Goal: Task Accomplishment & Management: Use online tool/utility

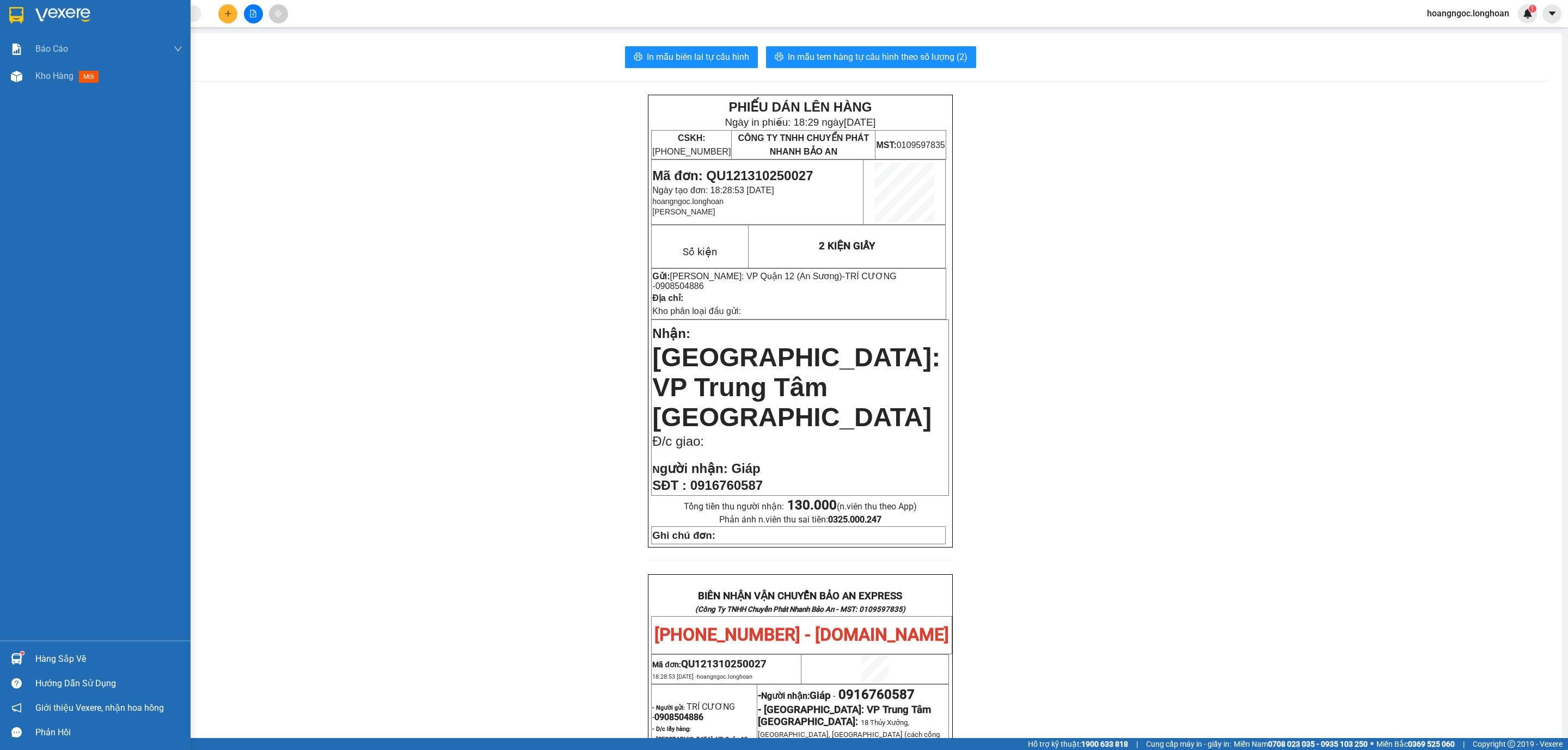
click at [0, 9] on div at bounding box center [95, 18] width 190 height 36
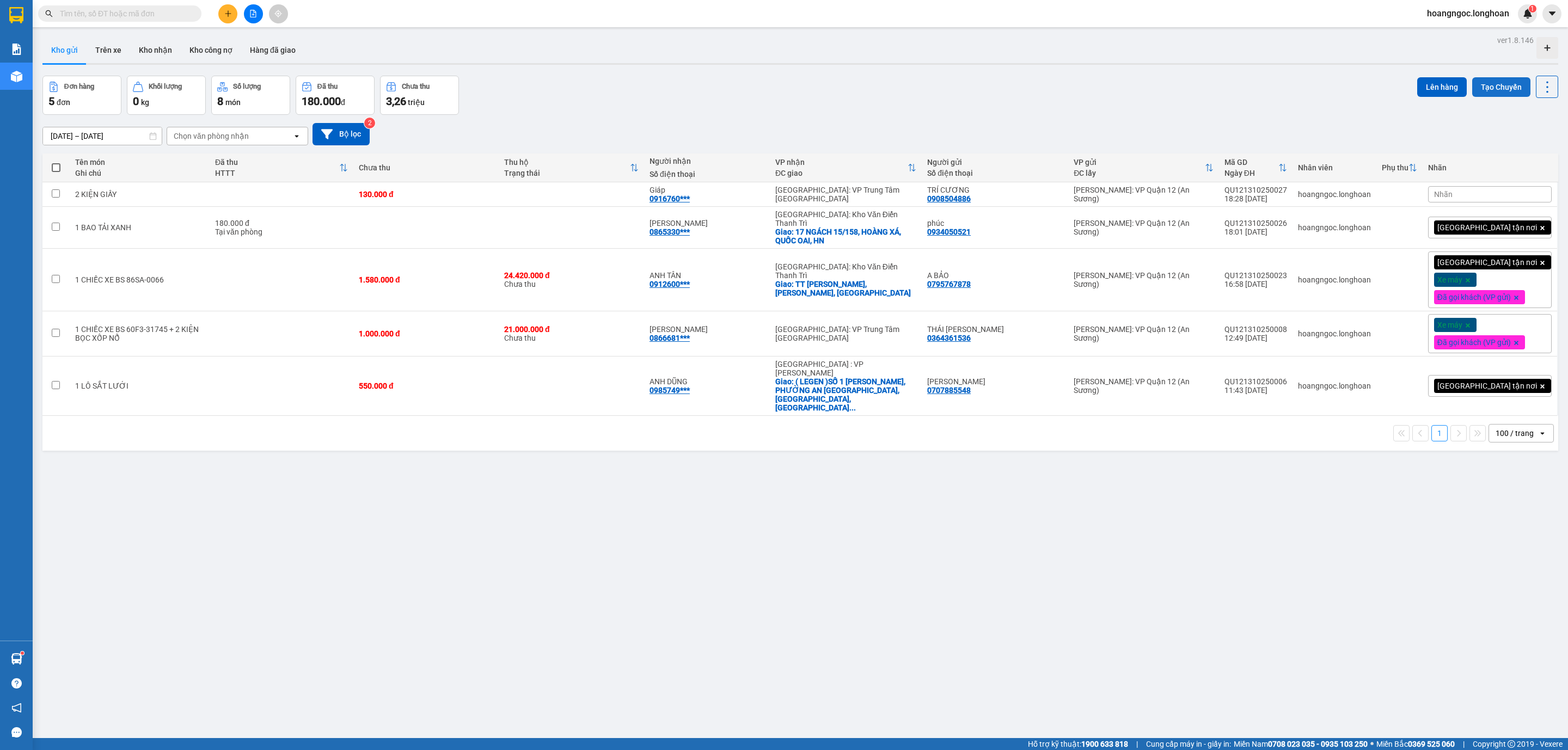
click at [1486, 91] on button "Tạo Chuyến" at bounding box center [1501, 87] width 58 height 20
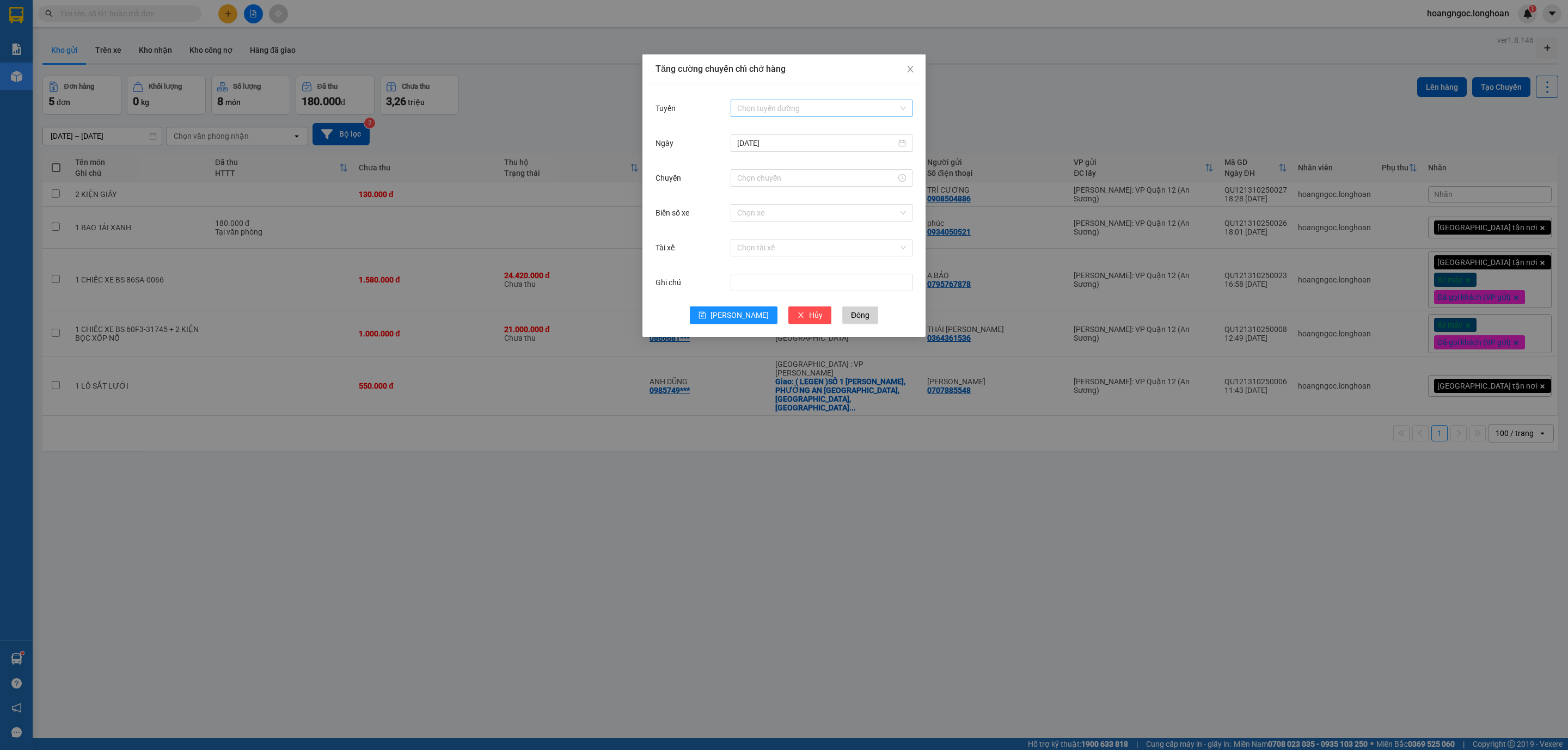
click at [753, 108] on input "Tuyến" at bounding box center [817, 107] width 161 height 16
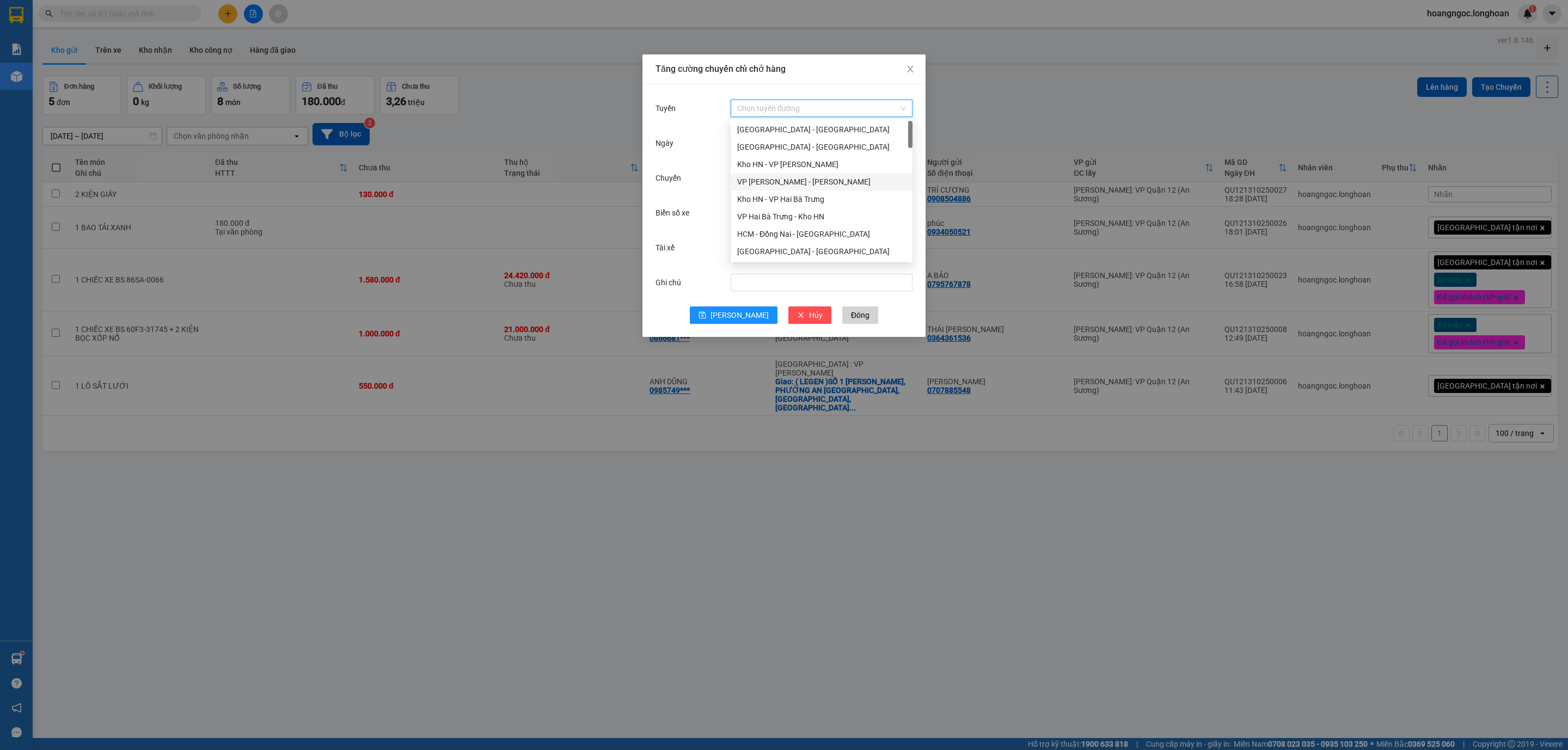
scroll to position [164, 0]
click at [773, 132] on div "VP Quận 12 - Kho HCM 1" at bounding box center [821, 141] width 182 height 17
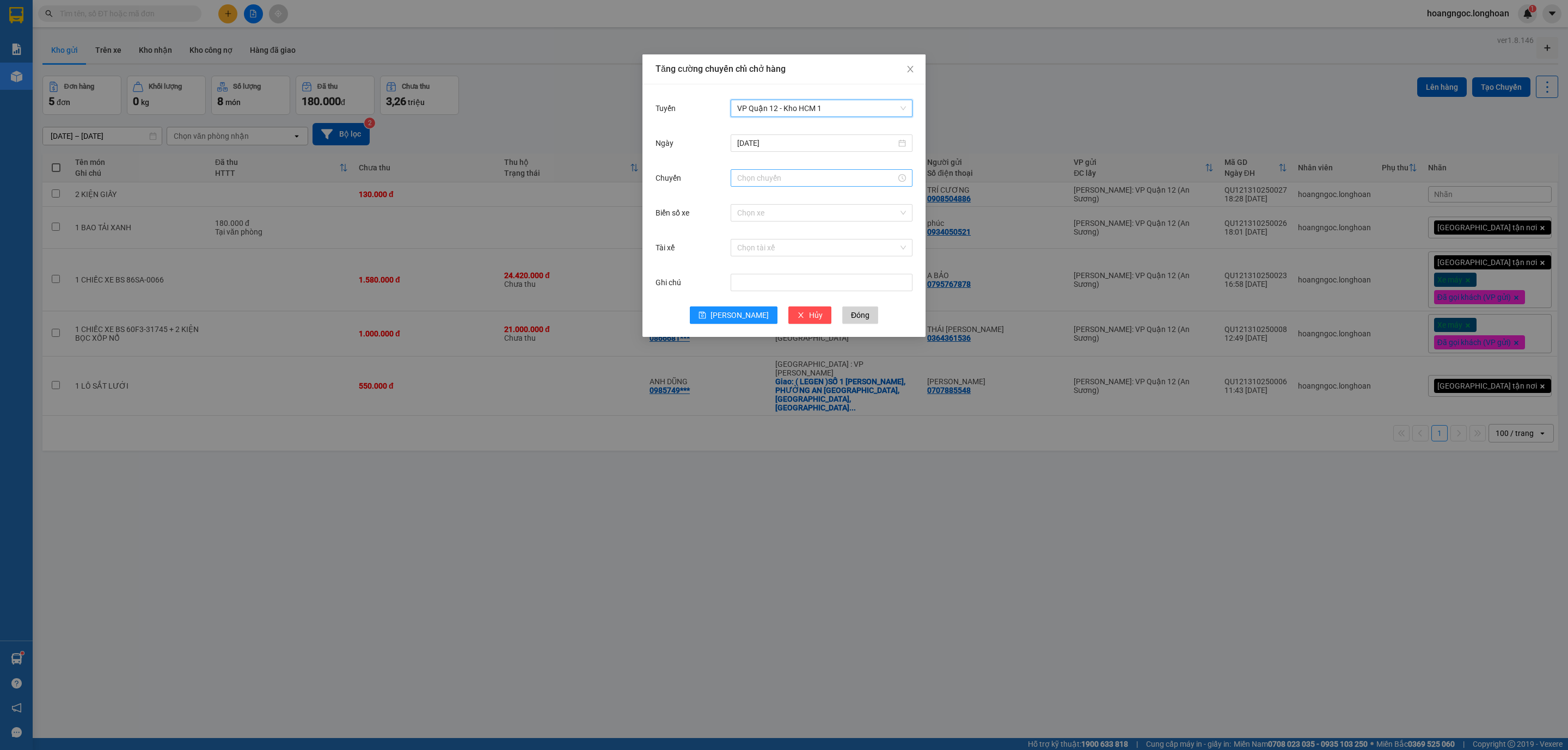
click at [775, 182] on input "Chuyến" at bounding box center [816, 178] width 159 height 12
click at [740, 262] on div "20" at bounding box center [746, 259] width 31 height 15
type input "20:00"
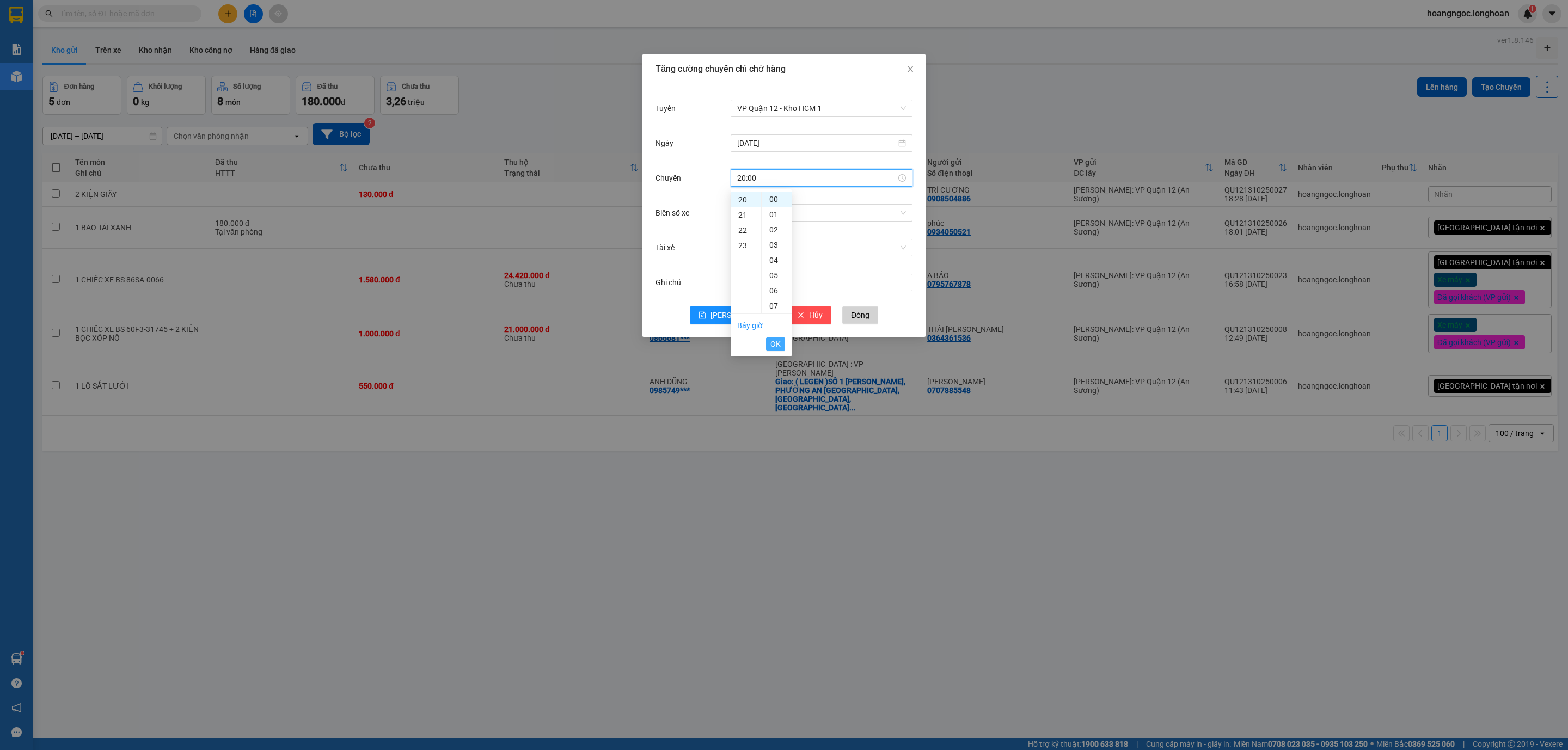
click at [776, 342] on span "OK" at bounding box center [775, 343] width 10 height 12
click at [813, 216] on input "Biển số xe" at bounding box center [817, 212] width 161 height 16
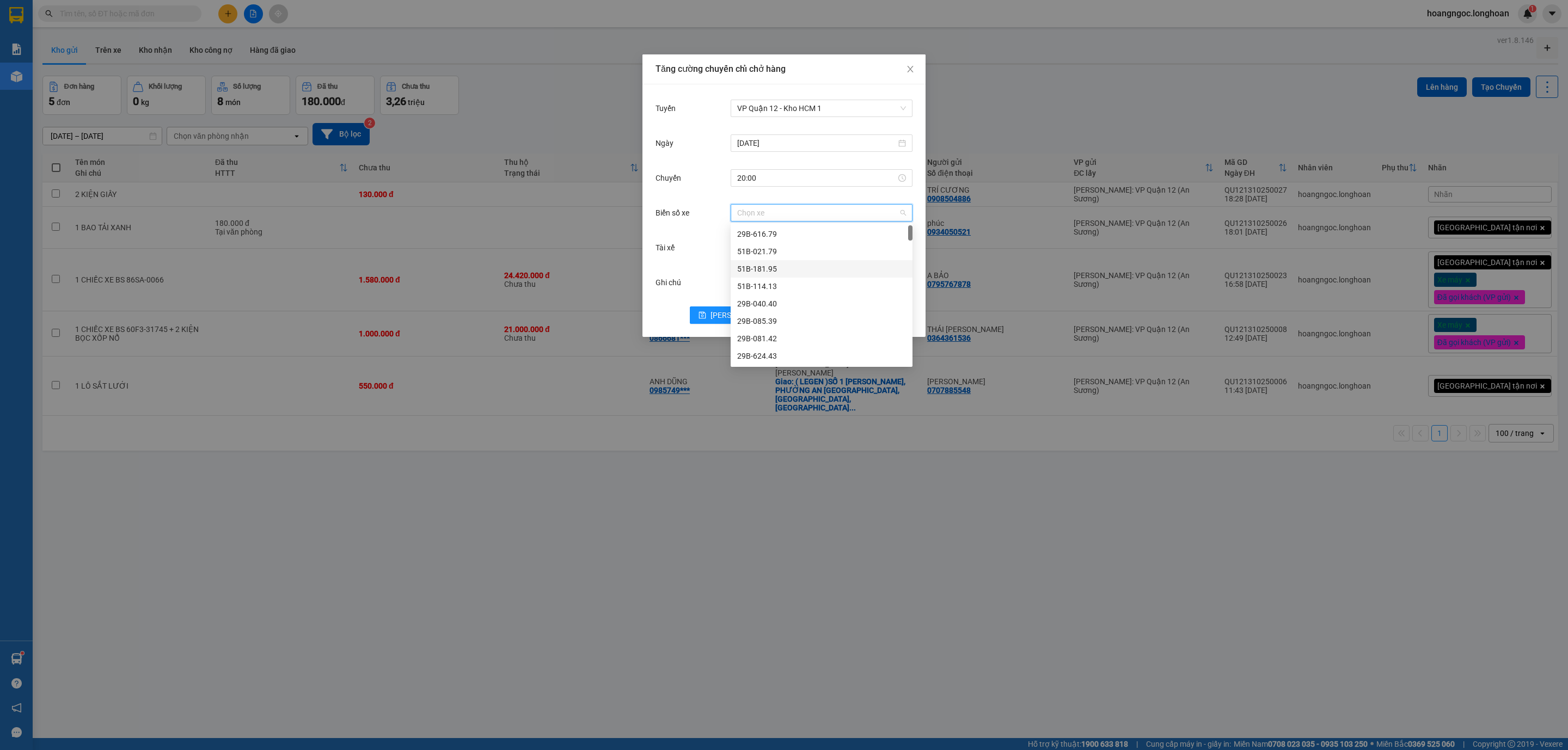
click at [714, 274] on div "Ghi chú" at bounding box center [693, 283] width 75 height 22
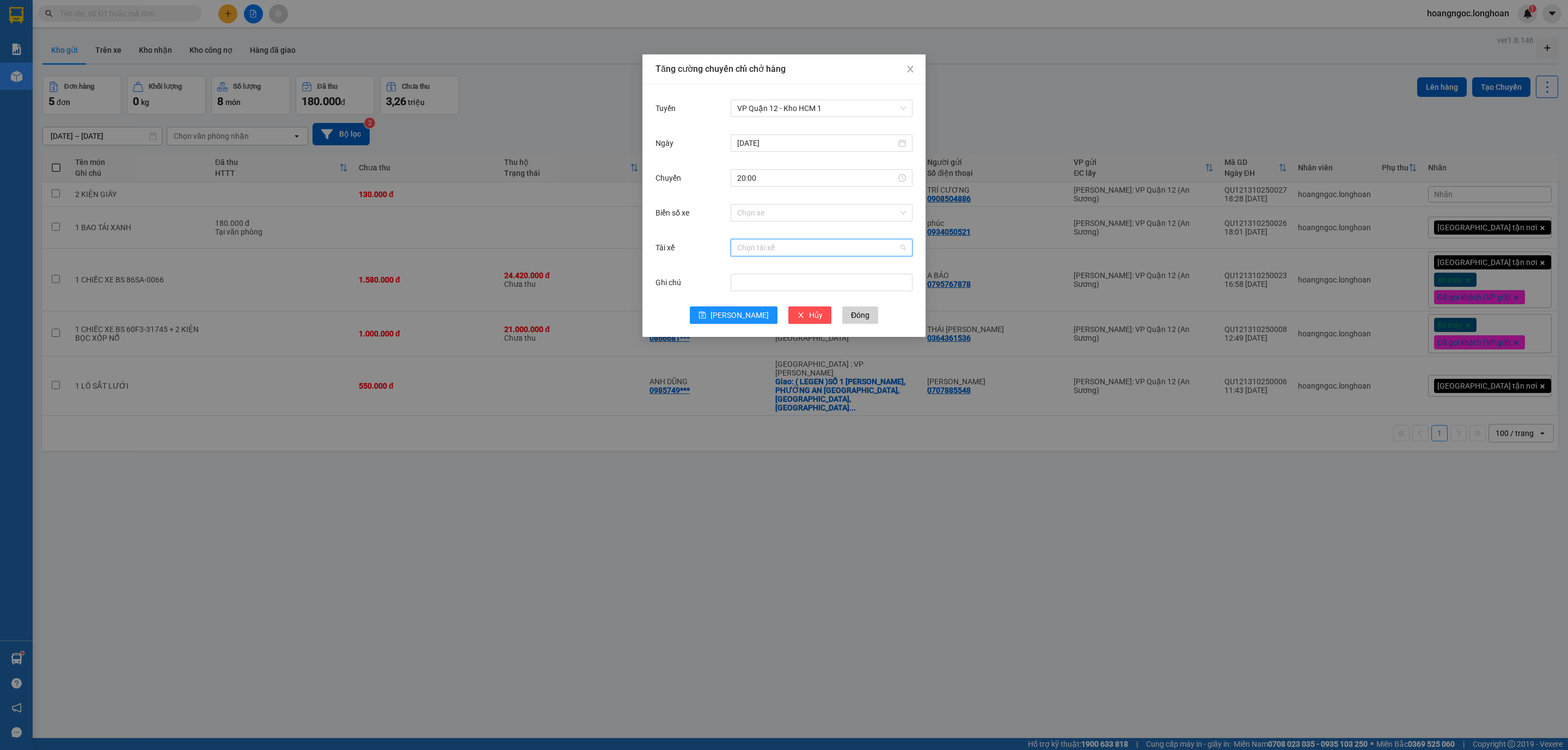
click at [746, 249] on input "Tài xế" at bounding box center [817, 247] width 161 height 16
type input "L"
click at [906, 69] on icon "close" at bounding box center [910, 69] width 9 height 9
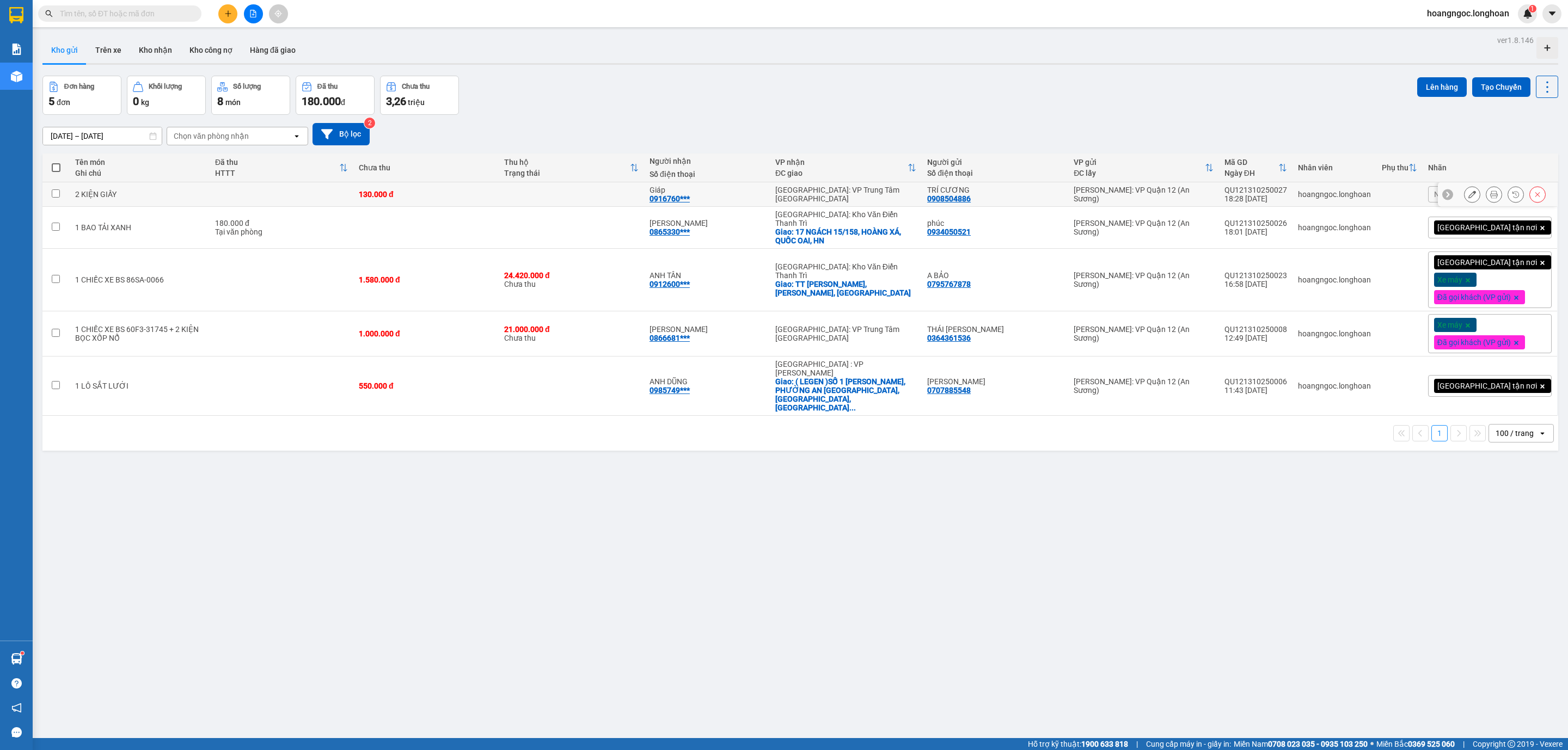
click at [430, 198] on div "130.000 đ" at bounding box center [426, 194] width 135 height 9
checkbox input "true"
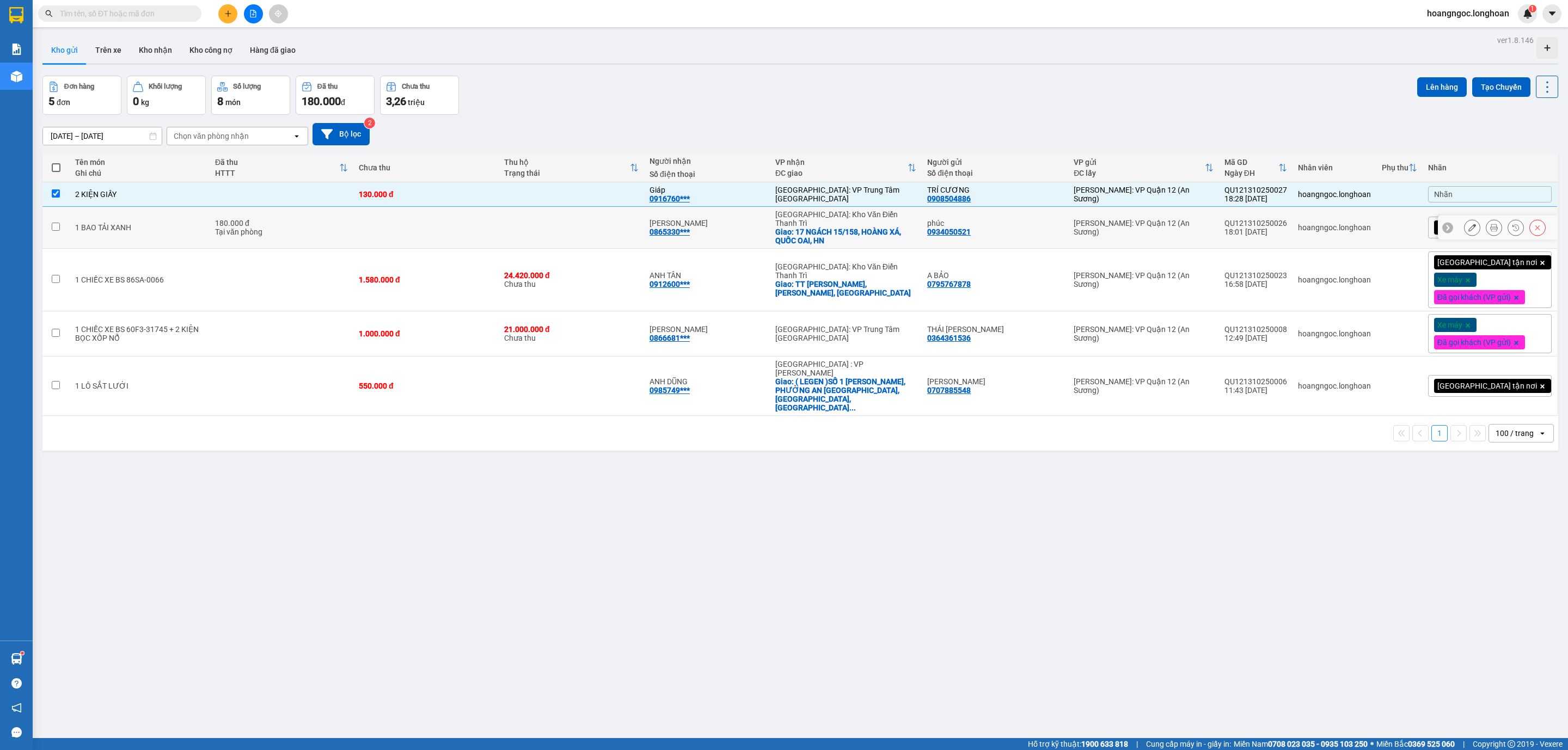
click at [423, 235] on td at bounding box center [425, 228] width 145 height 42
checkbox input "true"
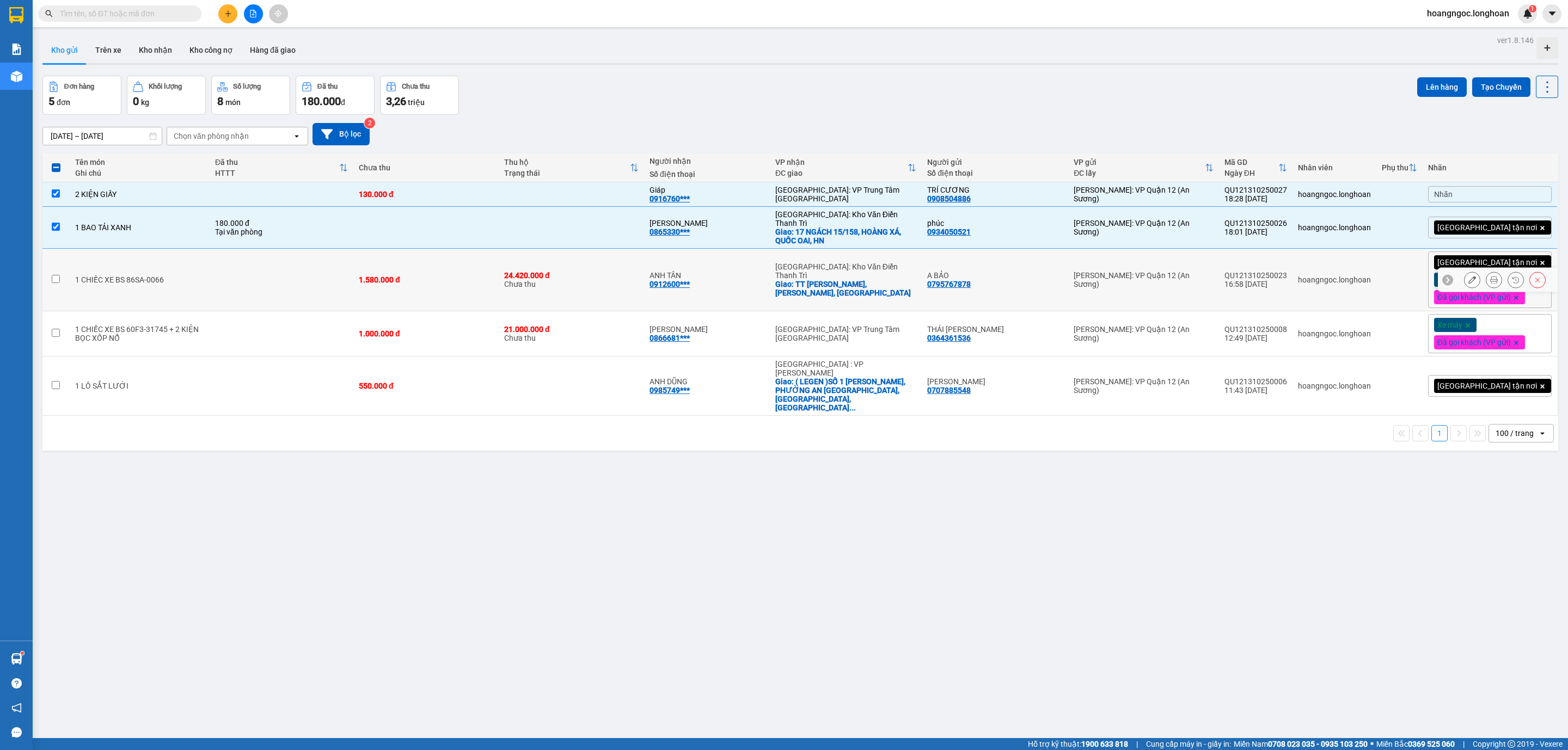
click at [419, 260] on td "1.580.000 đ" at bounding box center [425, 280] width 145 height 62
checkbox input "true"
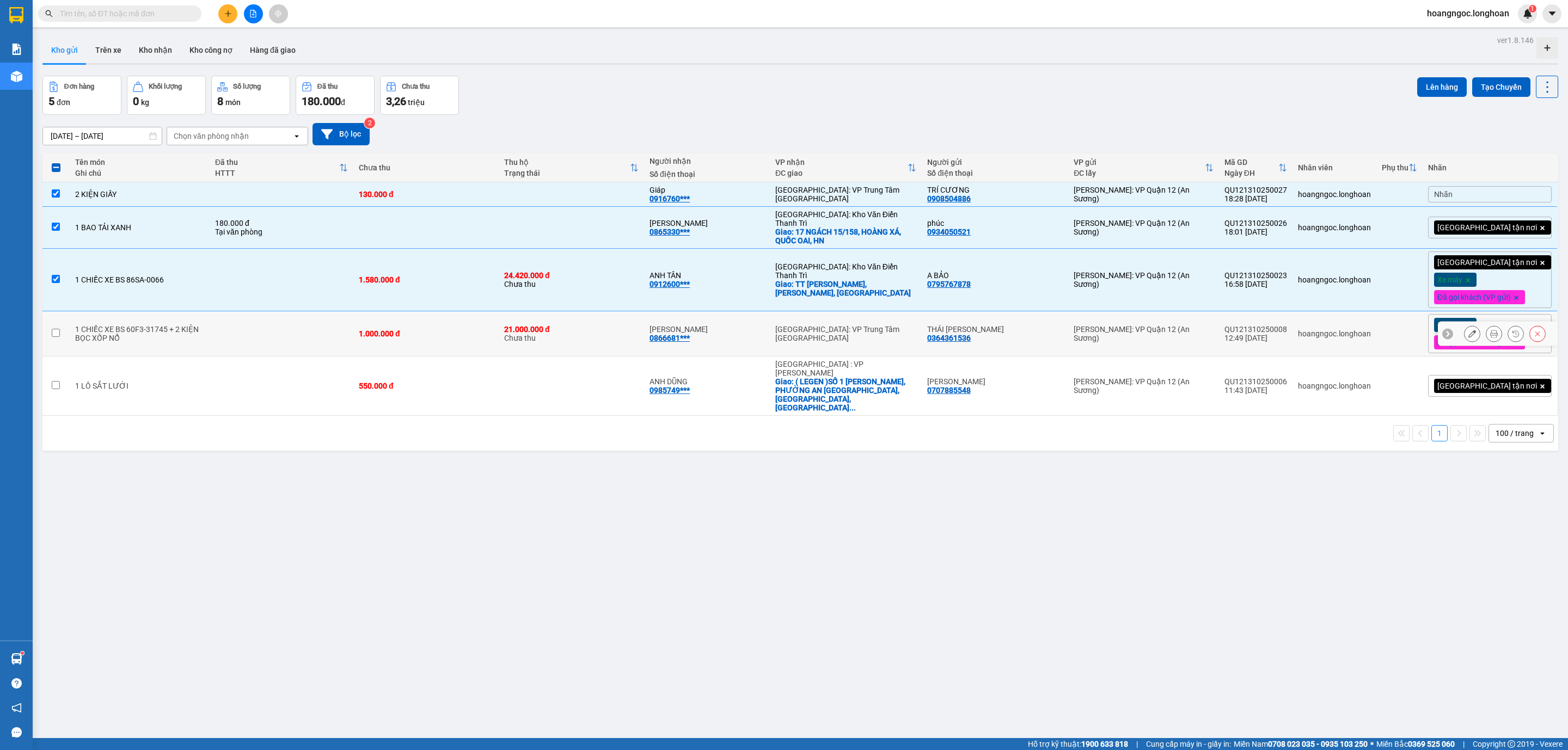
click at [412, 312] on td "1.000.000 đ" at bounding box center [425, 333] width 145 height 45
checkbox input "true"
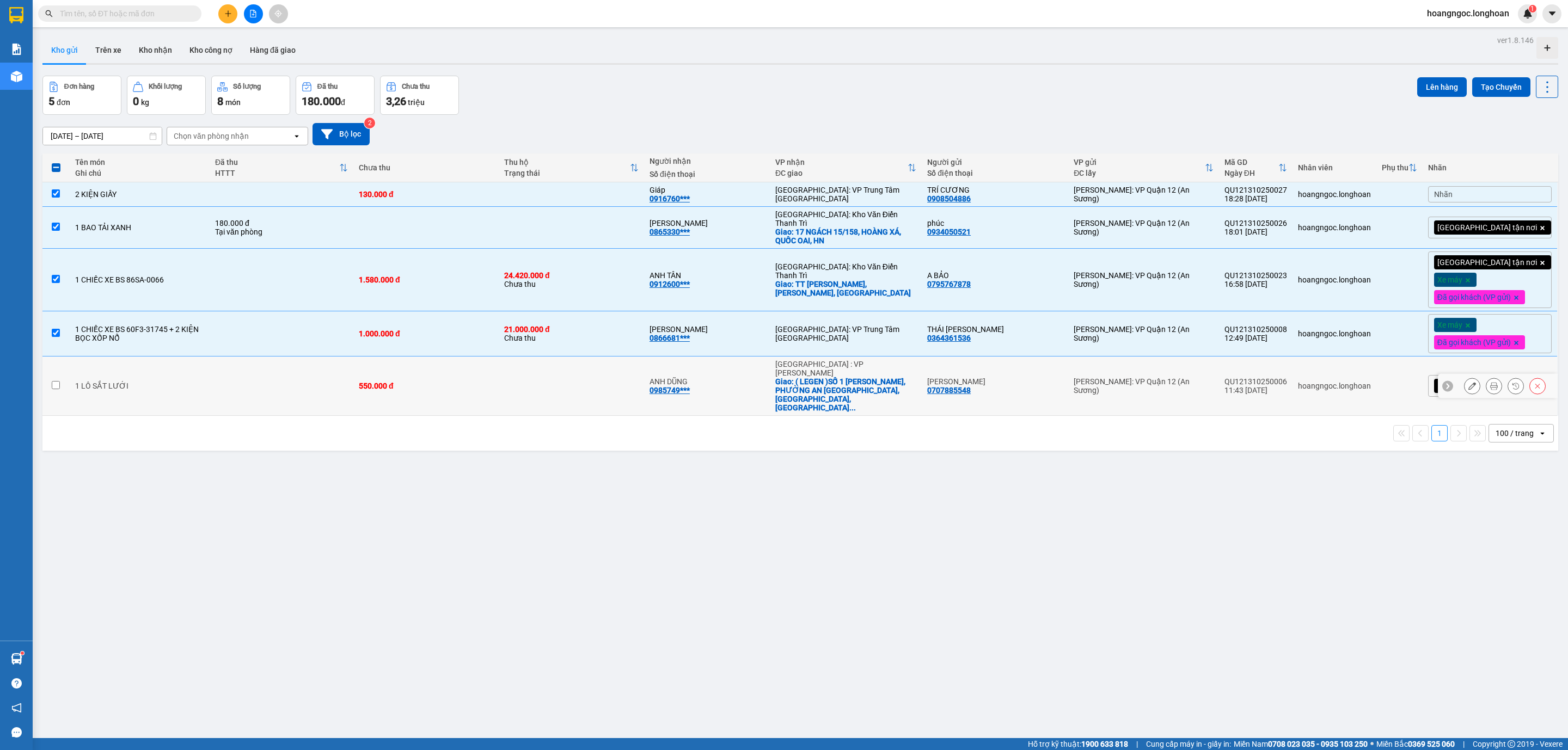
click at [406, 382] on div "550.000 đ" at bounding box center [426, 386] width 135 height 9
checkbox input "true"
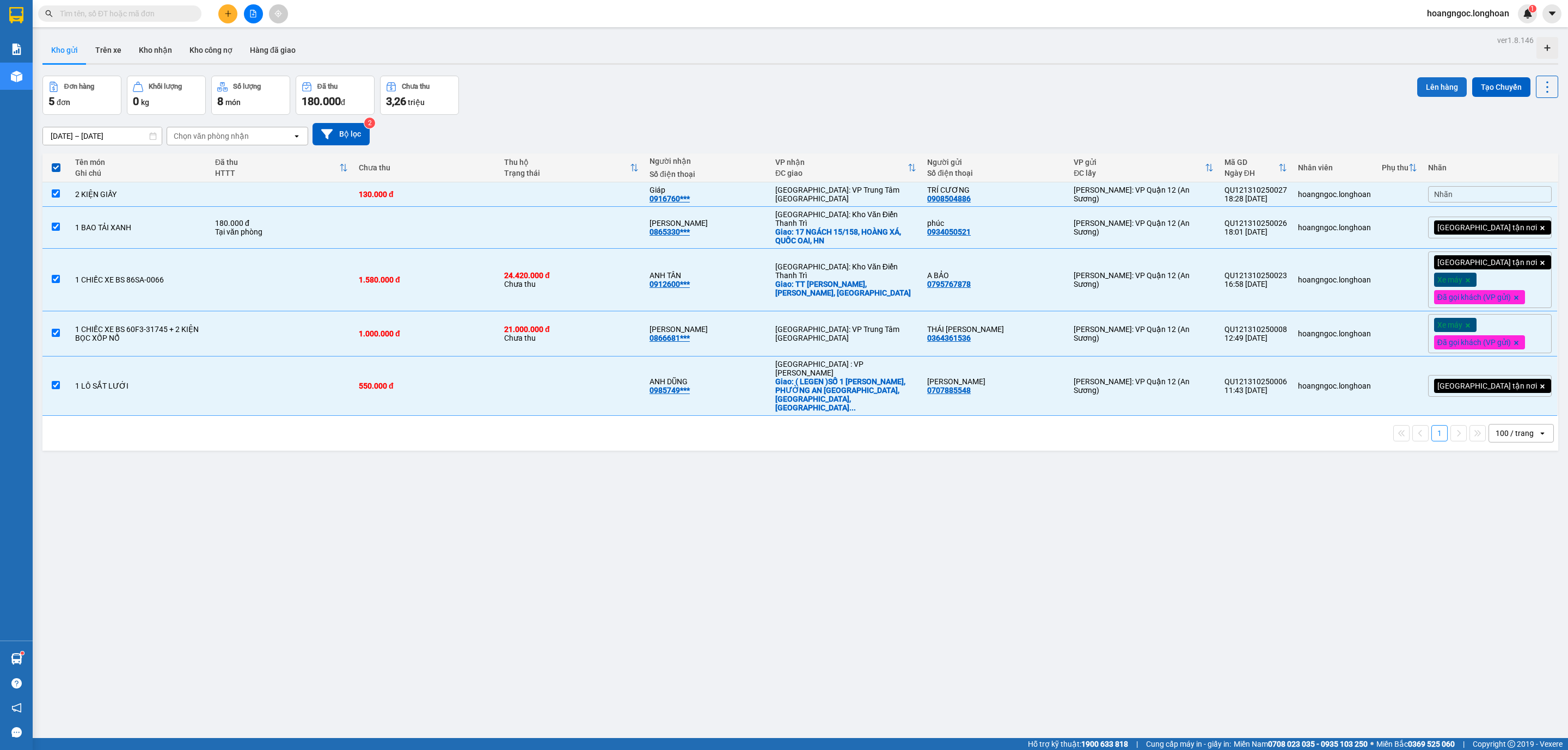
click at [1432, 87] on button "Lên hàng" at bounding box center [1442, 87] width 49 height 20
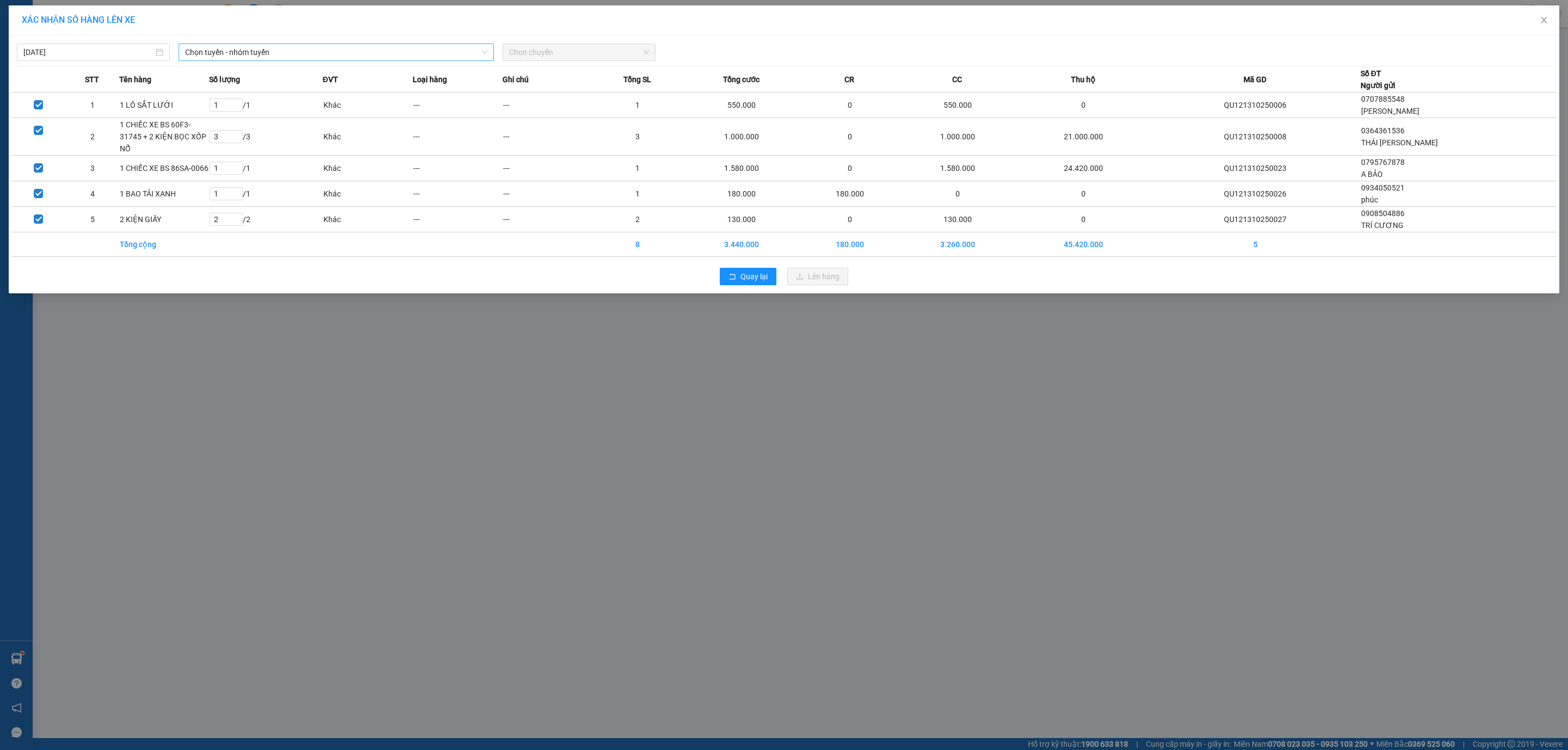
click at [332, 48] on span "Chọn tuyến - nhóm tuyến" at bounding box center [336, 52] width 302 height 16
type input "NAM"
click at [747, 270] on span "Quay lại" at bounding box center [754, 276] width 27 height 12
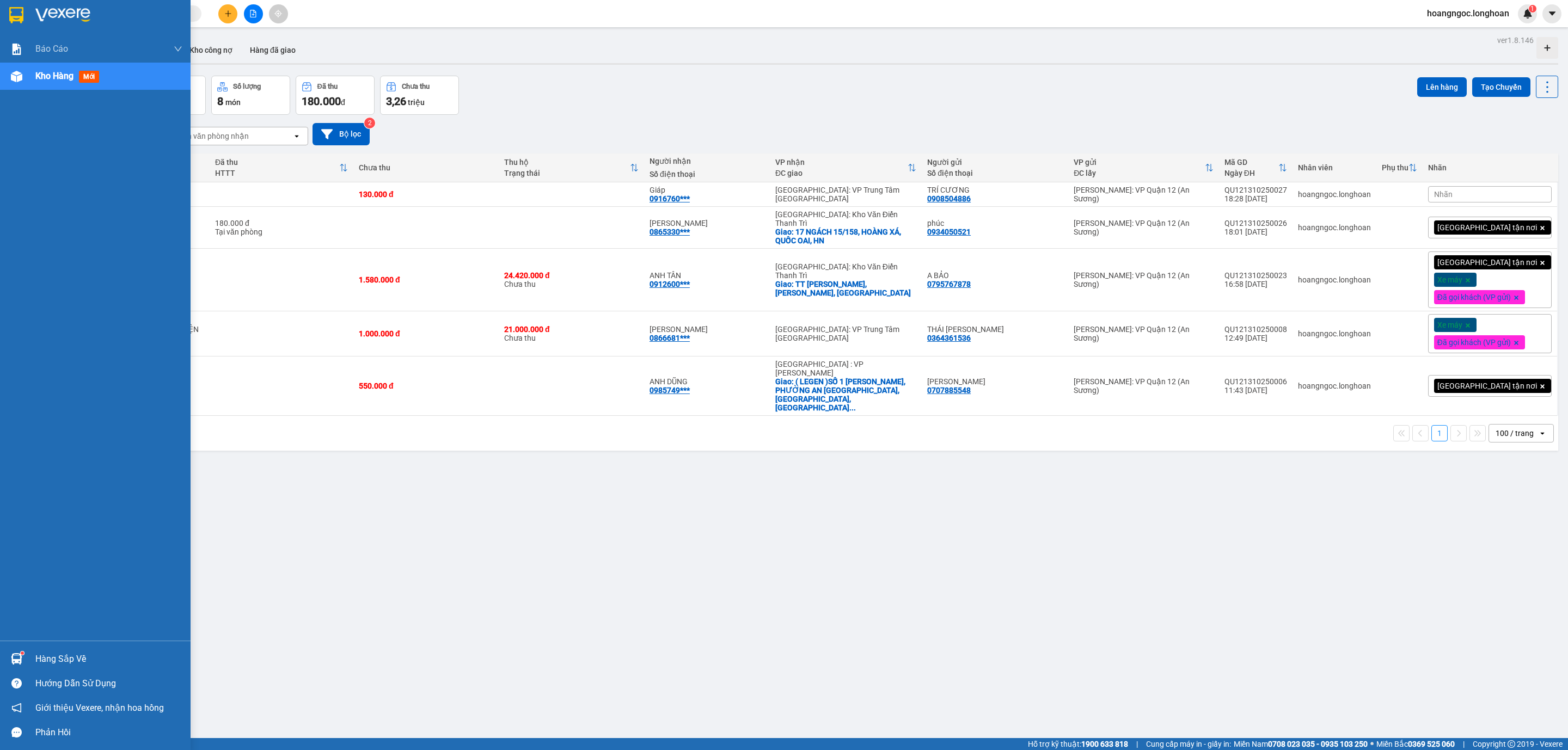
click at [20, 32] on div at bounding box center [95, 18] width 190 height 36
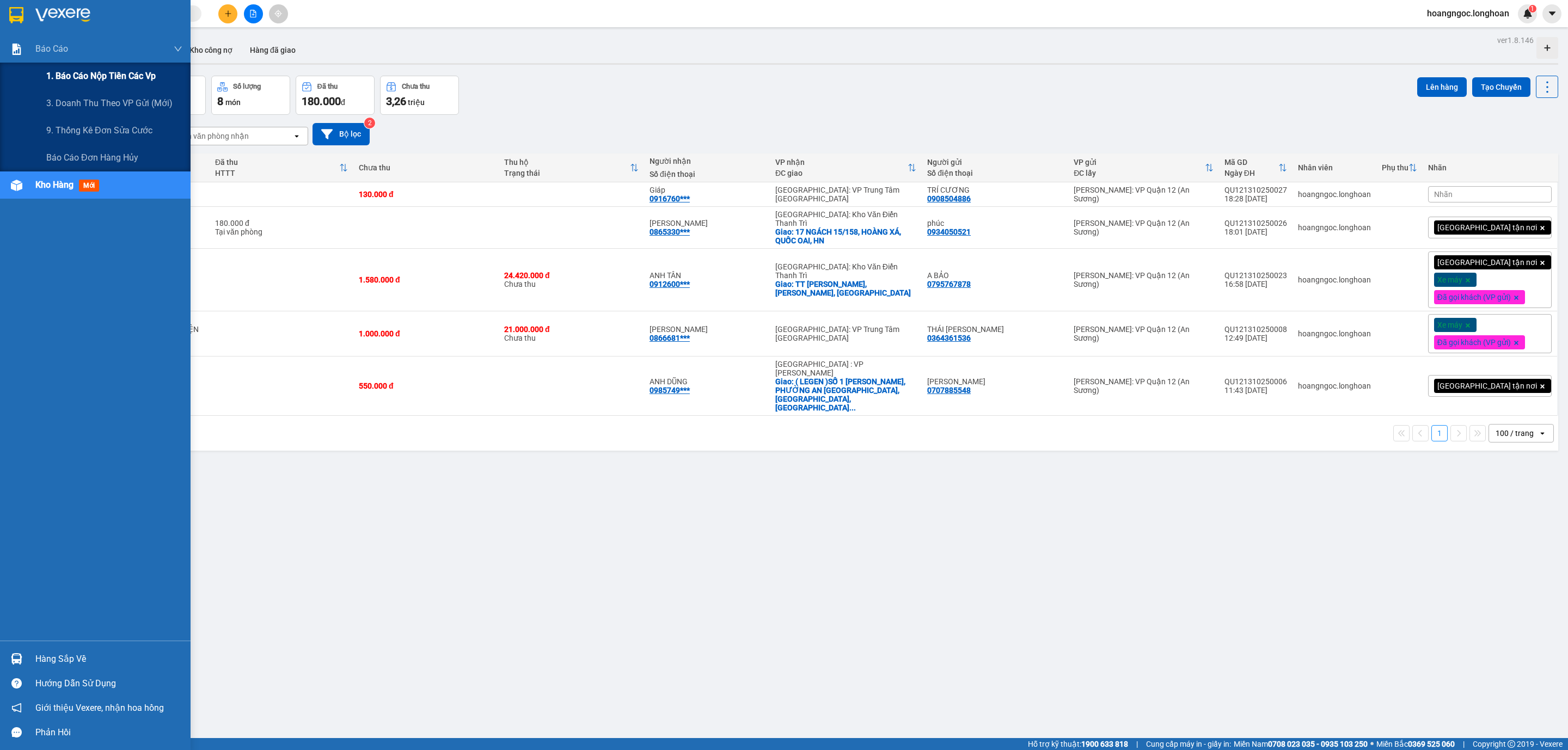
click at [53, 67] on div "1. Báo cáo nộp tiền các vp" at bounding box center [114, 76] width 136 height 27
